Goal: Entertainment & Leisure: Consume media (video, audio)

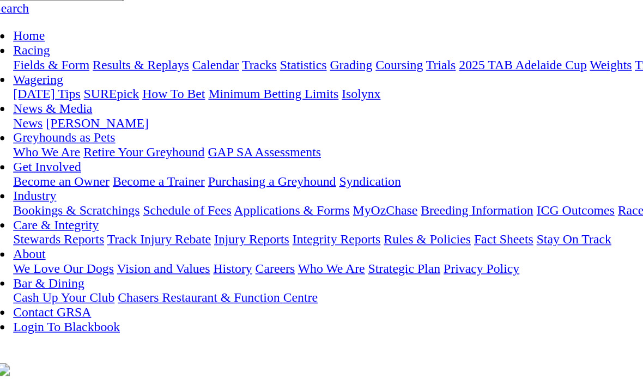
scroll to position [5, 0]
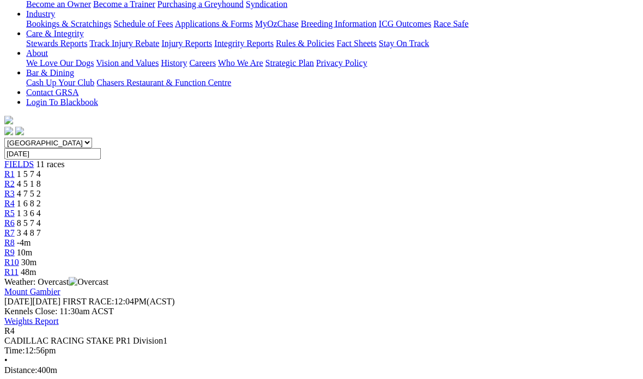
scroll to position [219, 0]
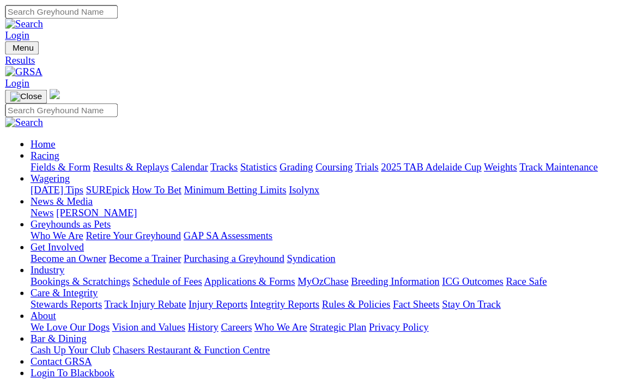
scroll to position [7, 0]
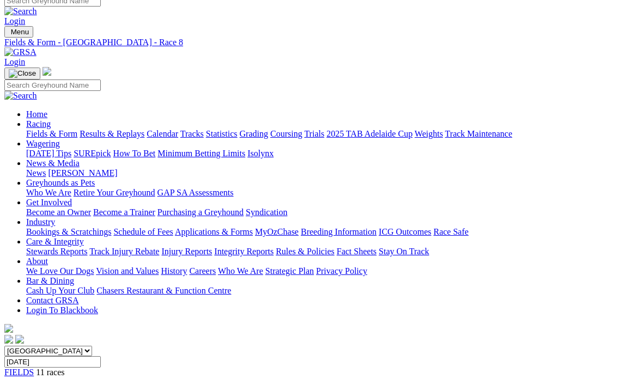
scroll to position [8, 0]
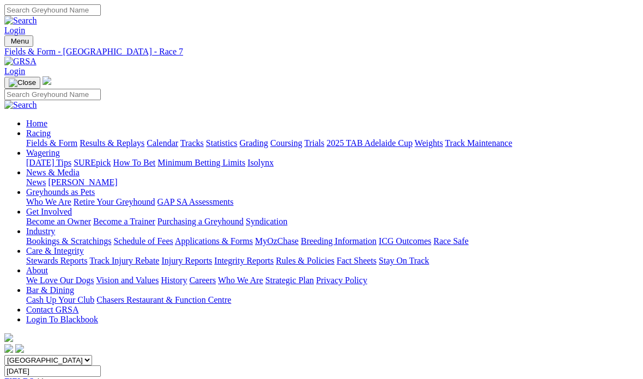
scroll to position [22, 0]
